Goal: Communication & Community: Answer question/provide support

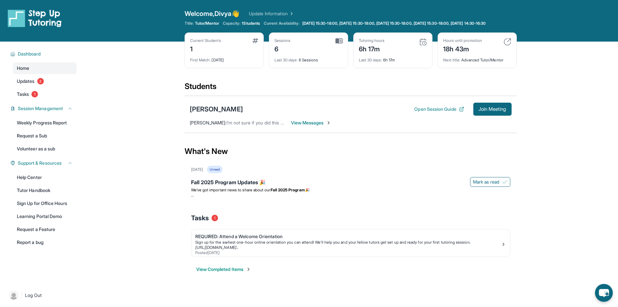
click at [302, 126] on span "View Messages" at bounding box center [311, 122] width 41 height 6
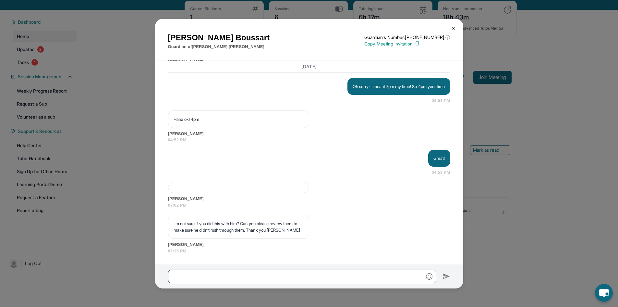
scroll to position [47, 0]
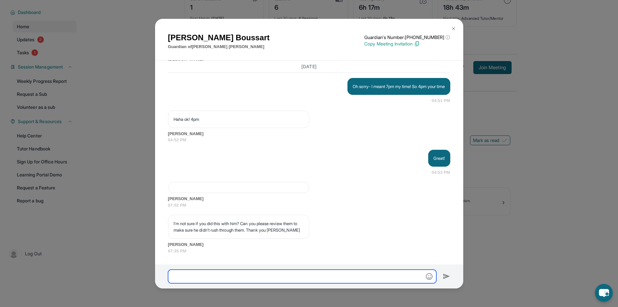
click at [276, 213] on input "text" at bounding box center [302, 276] width 268 height 14
type input "*"
type input "**********"
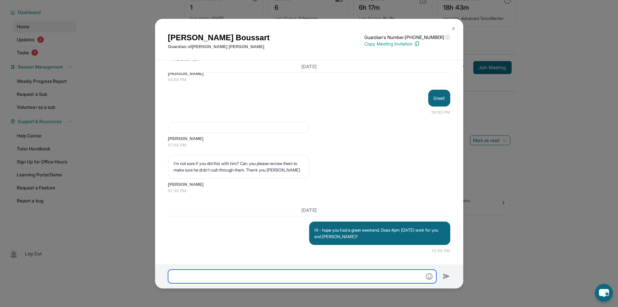
scroll to position [3765, 0]
